Goal: Information Seeking & Learning: Learn about a topic

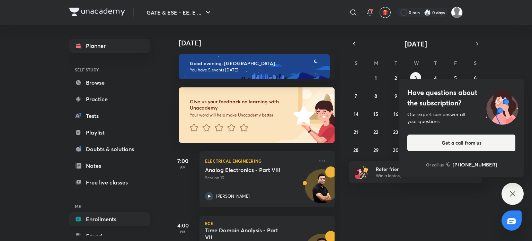
click at [92, 217] on link "Enrollments" at bounding box center [109, 219] width 80 height 14
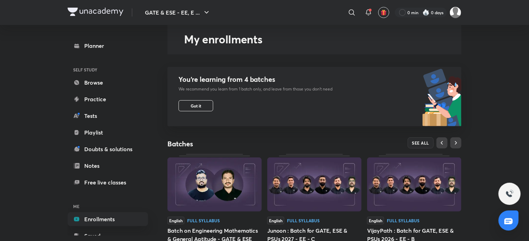
scroll to position [32, 0]
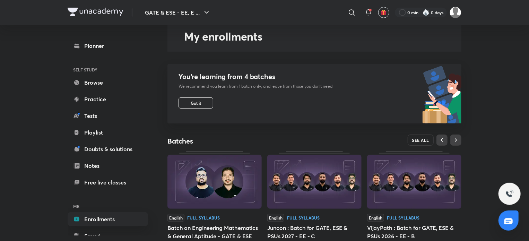
click at [424, 142] on span "SEE ALL" at bounding box center [420, 140] width 17 height 5
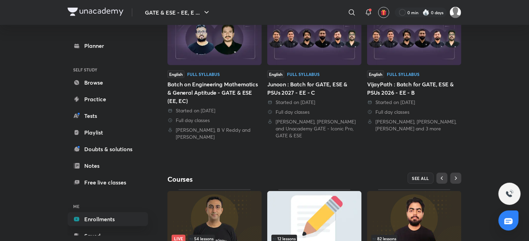
scroll to position [215, 0]
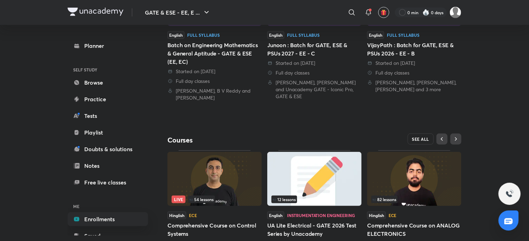
click at [426, 141] on span "SEE ALL" at bounding box center [420, 139] width 17 height 5
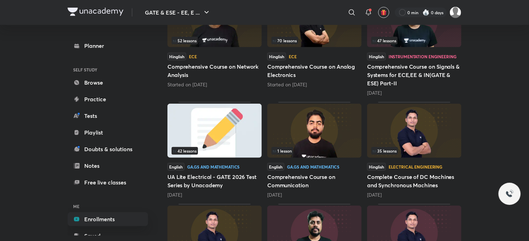
drag, startPoint x: 531, startPoint y: 123, endPoint x: 427, endPoint y: 101, distance: 106.6
click at [529, 183] on html "GATE & ESE - EE, E ... ​ 0 min 0 days Planner SELF STUDY Browse Practice Tests …" at bounding box center [264, 38] width 529 height 565
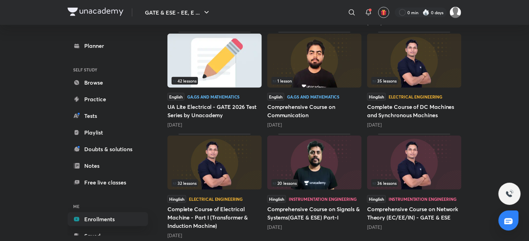
scroll to position [323, 0]
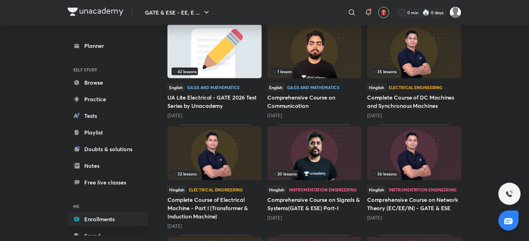
click at [424, 153] on img at bounding box center [414, 153] width 94 height 54
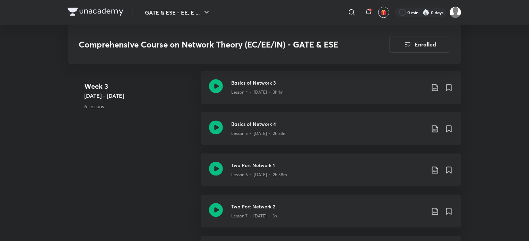
scroll to position [617, 0]
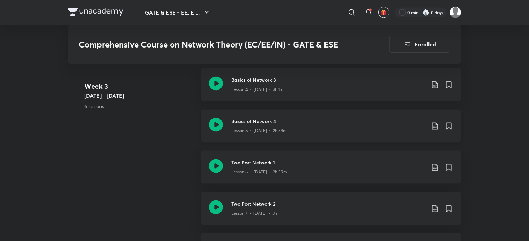
click at [244, 130] on p "Lesson 5 • [DATE] • 2h 53m" at bounding box center [258, 131] width 55 height 6
